Goal: Find specific page/section: Find specific page/section

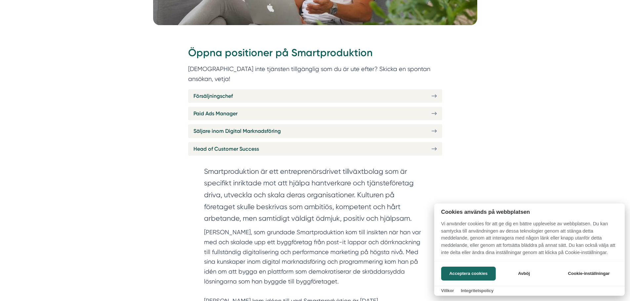
scroll to position [265, 0]
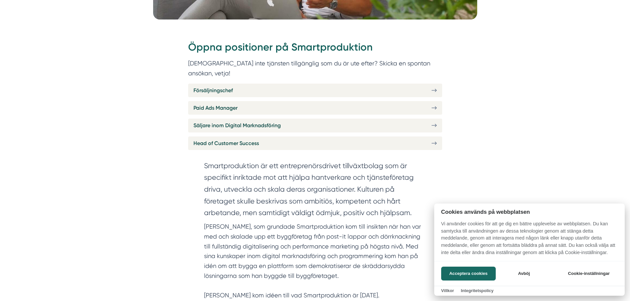
click at [312, 119] on div at bounding box center [315, 150] width 630 height 301
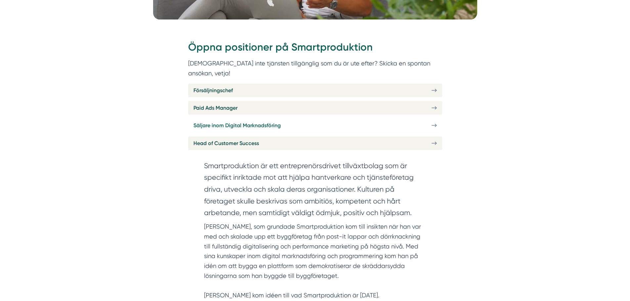
click at [433, 123] on icon at bounding box center [434, 126] width 5 height 6
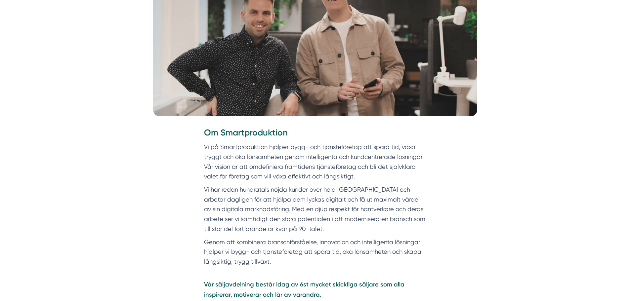
scroll to position [198, 0]
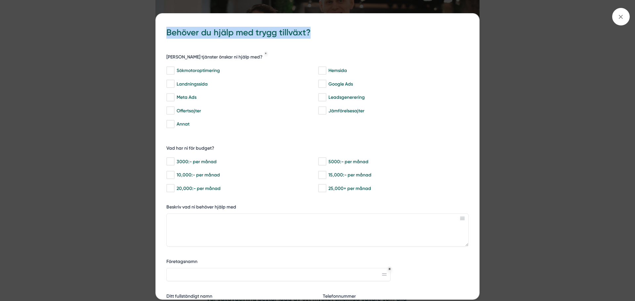
drag, startPoint x: 477, startPoint y: 39, endPoint x: 501, endPoint y: 41, distance: 24.6
click at [497, 42] on div "bbc9b822-b2c6-488a-ab3e-9a2d59e49c7c Behöver du hjälp med trygg tillväxt? [PERS…" at bounding box center [317, 150] width 635 height 301
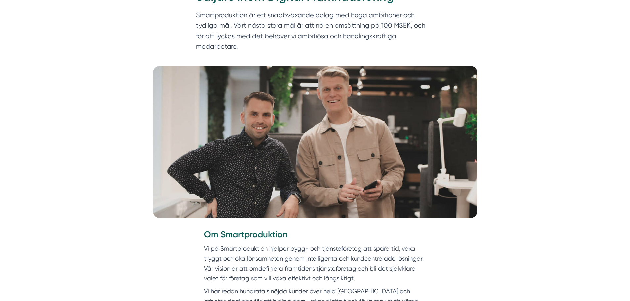
scroll to position [99, 0]
